Goal: Task Accomplishment & Management: Use online tool/utility

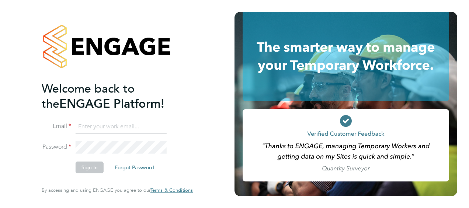
type input "dayne.jones@vistry.co.uk"
click at [95, 171] on button "Sign In" at bounding box center [90, 168] width 28 height 12
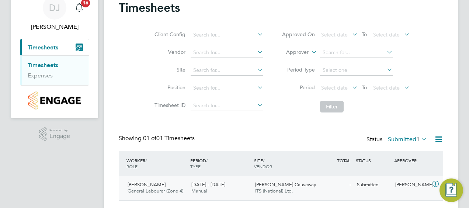
scroll to position [51, 0]
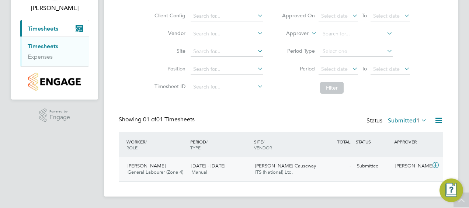
click at [313, 167] on div "[PERSON_NAME] Causeway ITS (National) Ltd." at bounding box center [284, 169] width 64 height 18
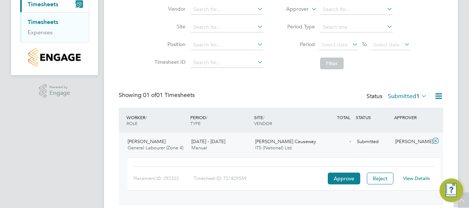
scroll to position [97, 0]
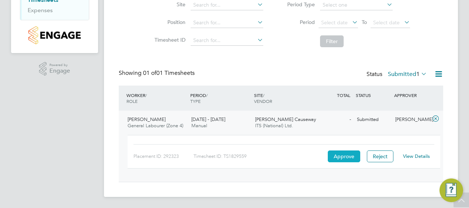
click at [335, 154] on button "Approve" at bounding box center [344, 156] width 32 height 12
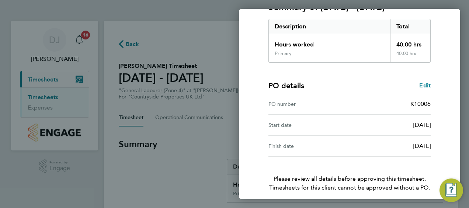
scroll to position [145, 0]
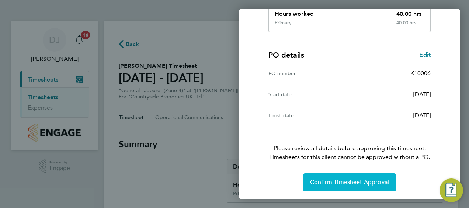
click at [346, 179] on span "Confirm Timesheet Approval" at bounding box center [349, 182] width 79 height 7
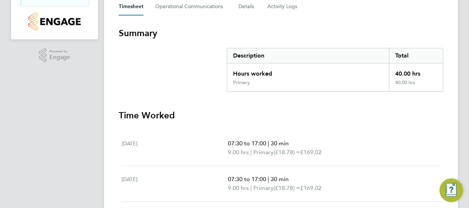
scroll to position [110, 0]
